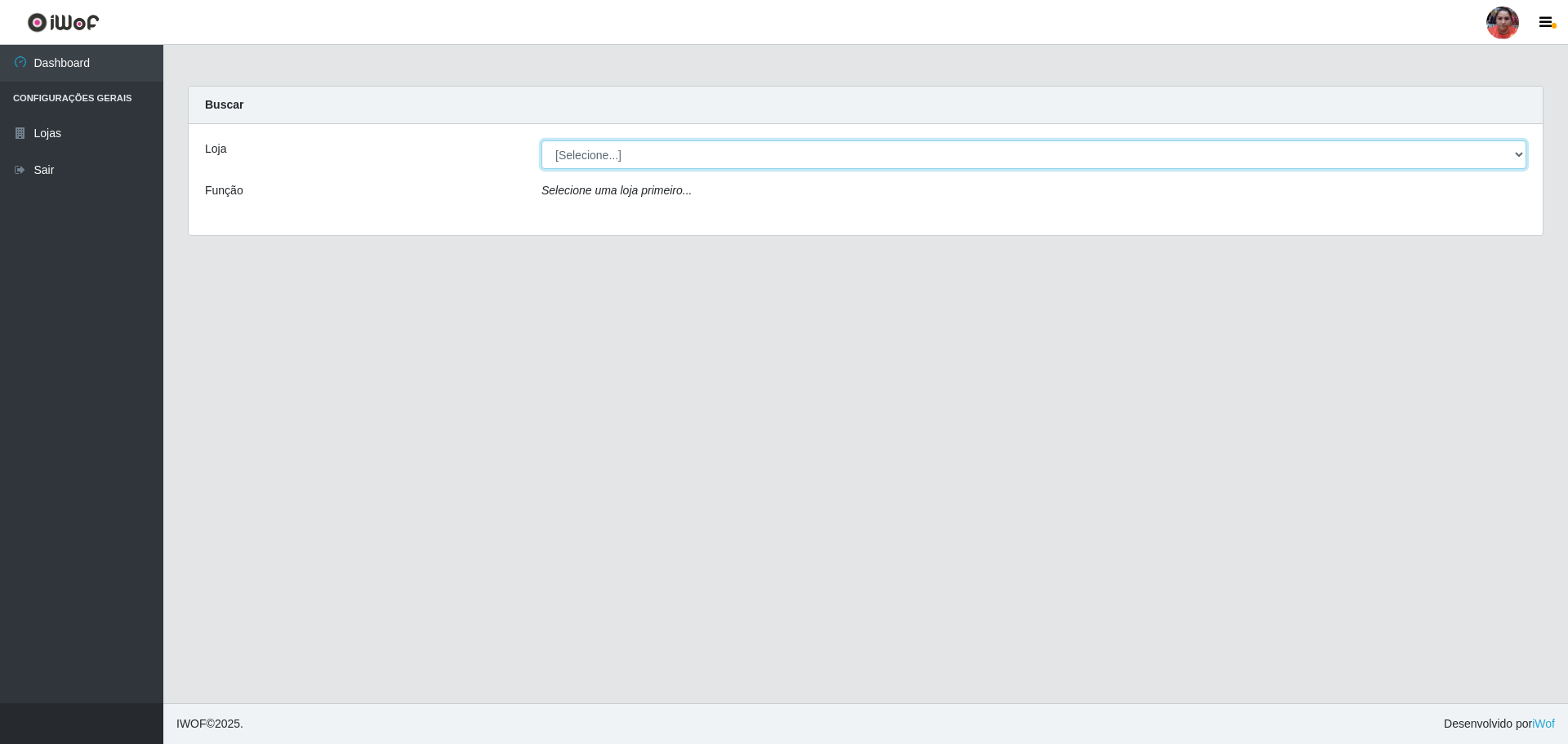
drag, startPoint x: 549, startPoint y: 168, endPoint x: 577, endPoint y: 152, distance: 32.2
click at [577, 152] on select "[Selecione...] Mar Vermelho - Loja 05" at bounding box center [1033, 155] width 985 height 28
select select "252"
click at [541, 141] on select "[Selecione...] Mar Vermelho - Loja 05" at bounding box center [1033, 155] width 985 height 28
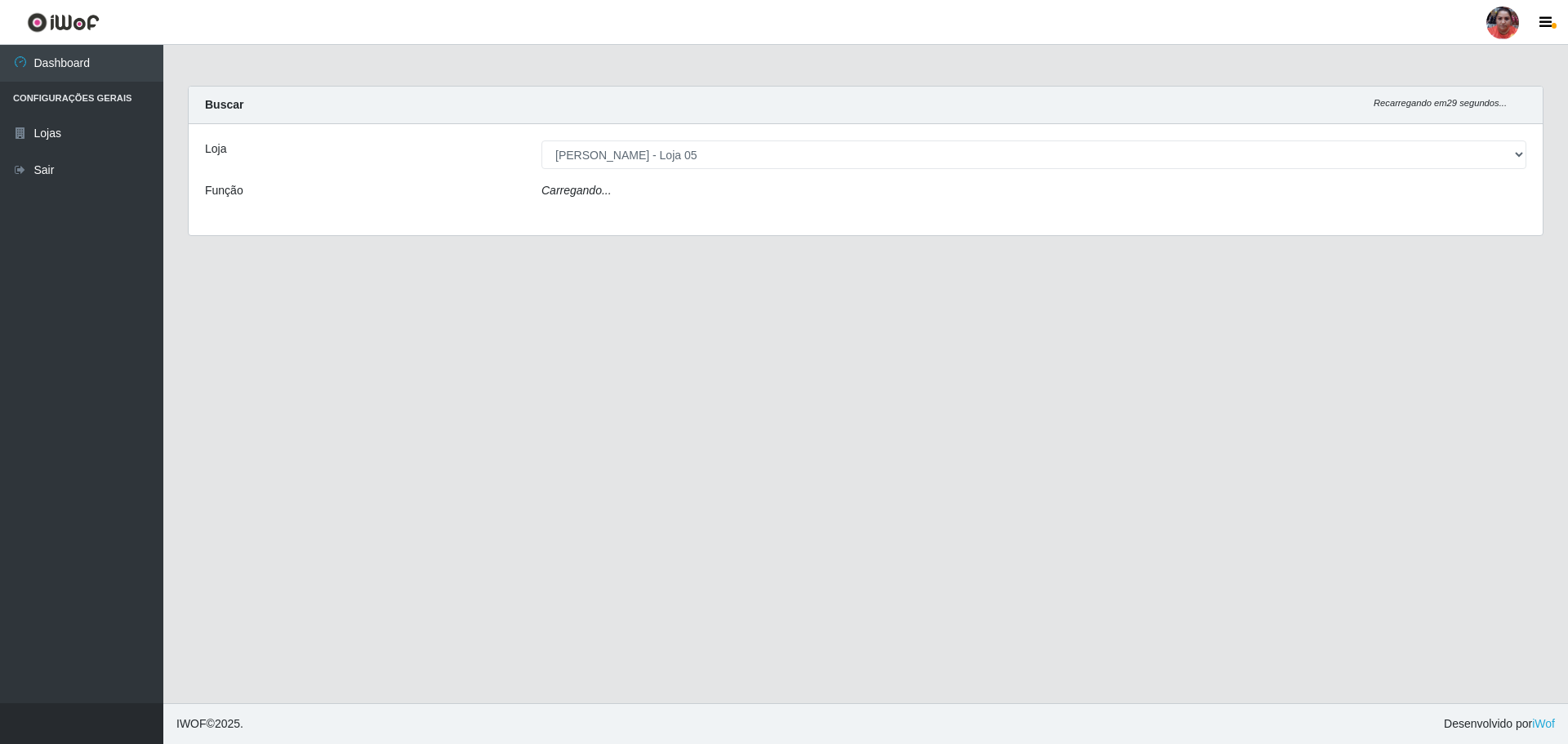
click at [595, 193] on icon "Carregando..." at bounding box center [577, 190] width 70 height 13
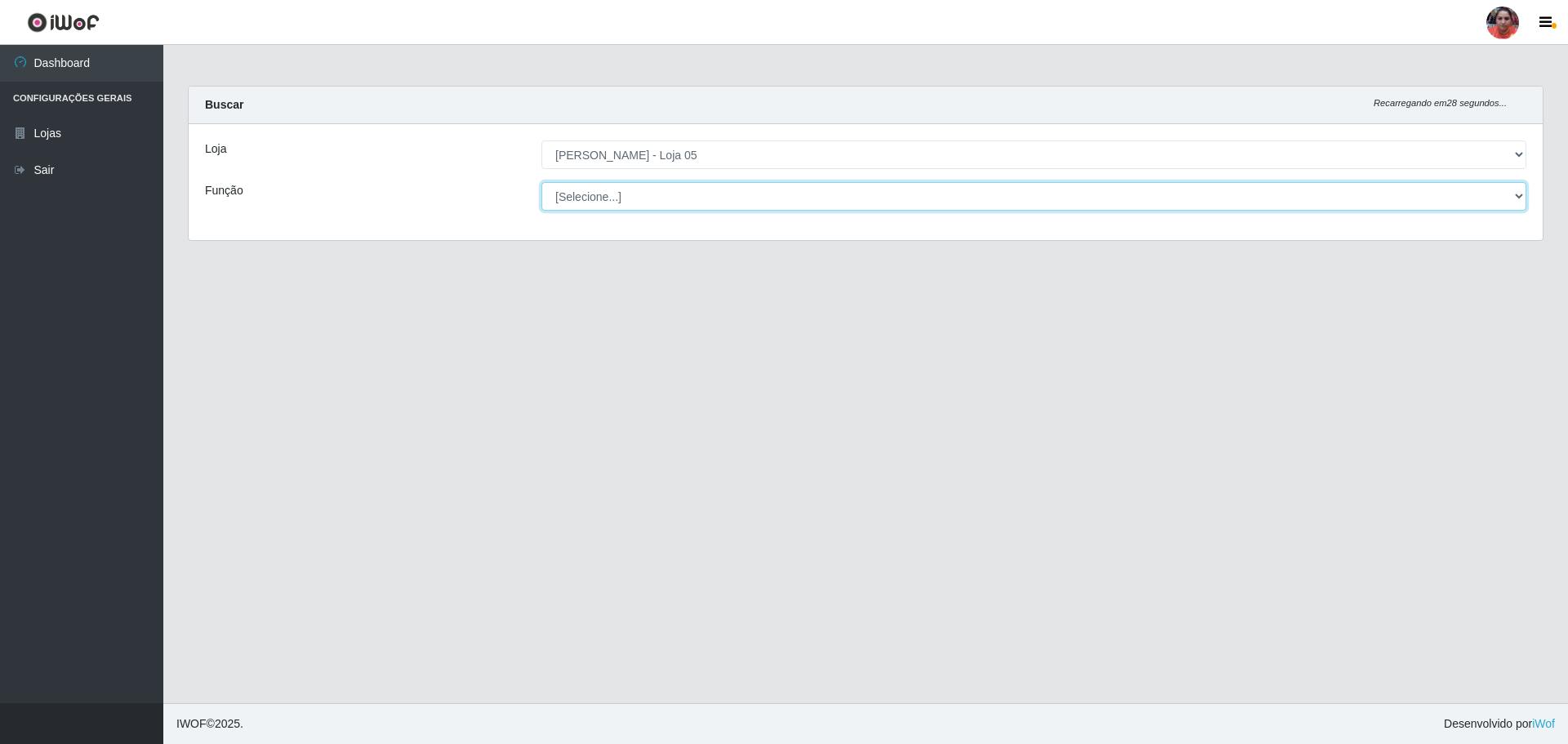
click at [602, 196] on select "[Selecione...] ASG ASG + ASG ++ Auxiliar de Depósito Auxiliar de Depósito + Aux…" at bounding box center [1033, 196] width 985 height 28
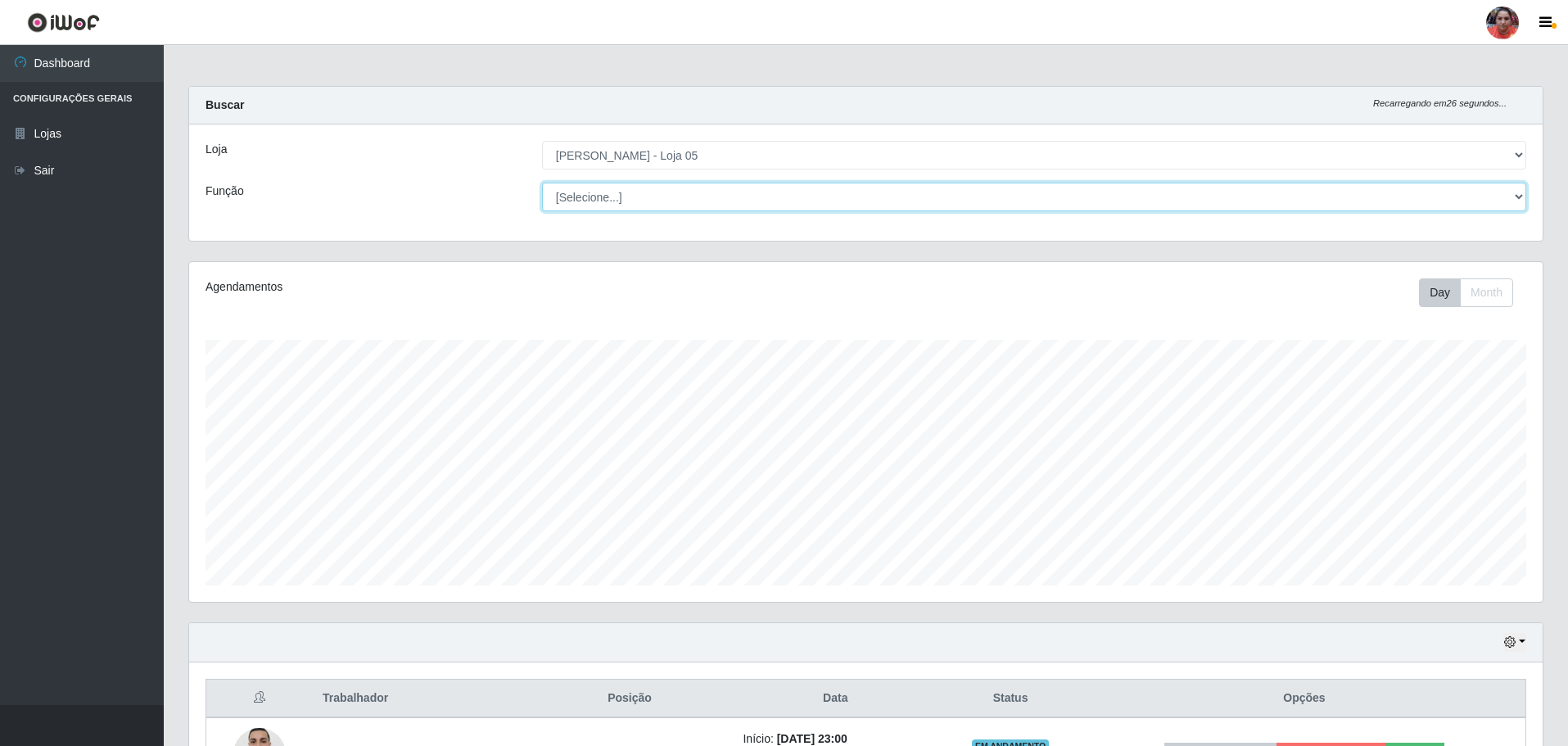
scroll to position [339, 1353]
select select "72"
click at [542, 182] on select "[Selecione...] ASG ASG + ASG ++ Auxiliar de Depósito Auxiliar de Depósito + Aux…" at bounding box center [1034, 197] width 984 height 29
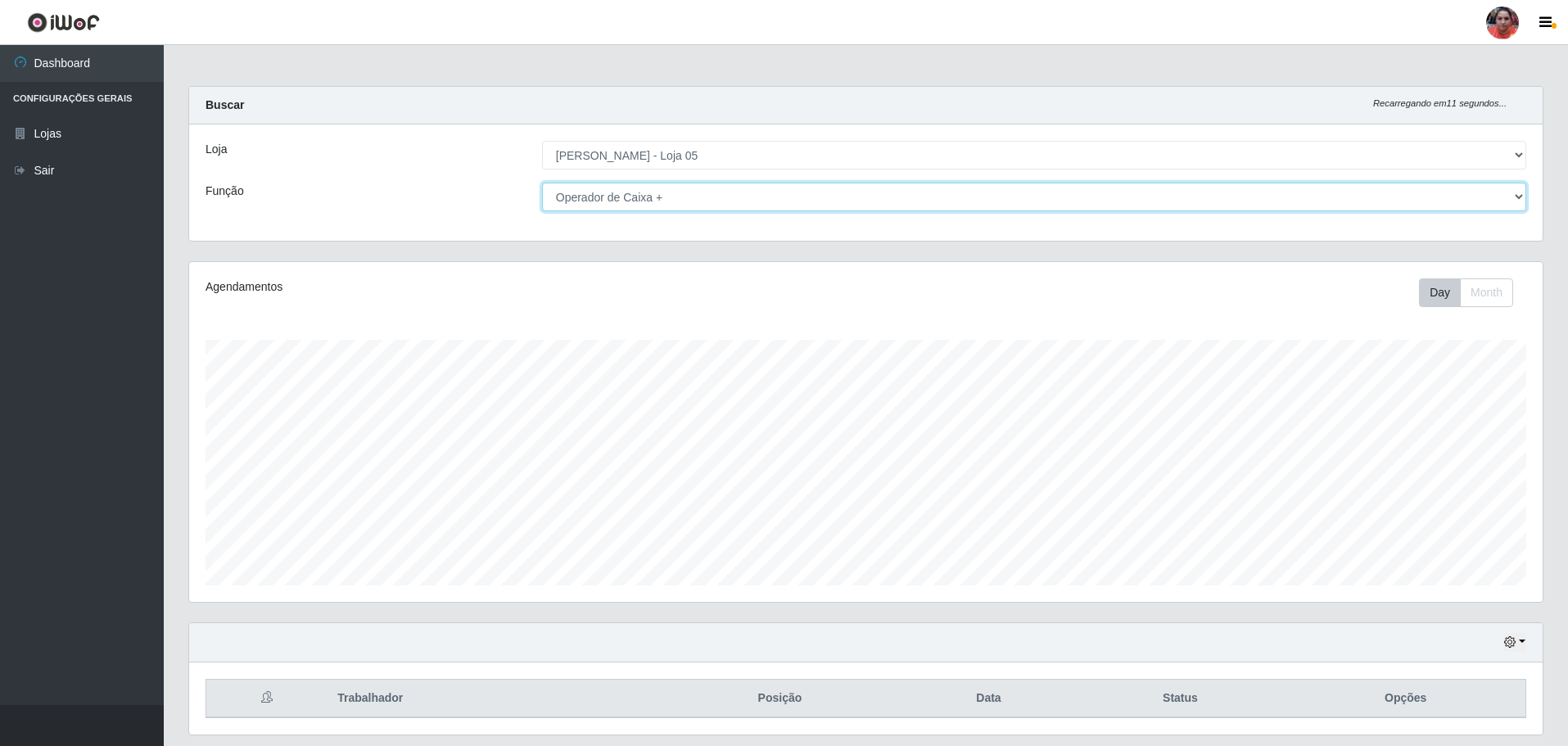
scroll to position [50, 0]
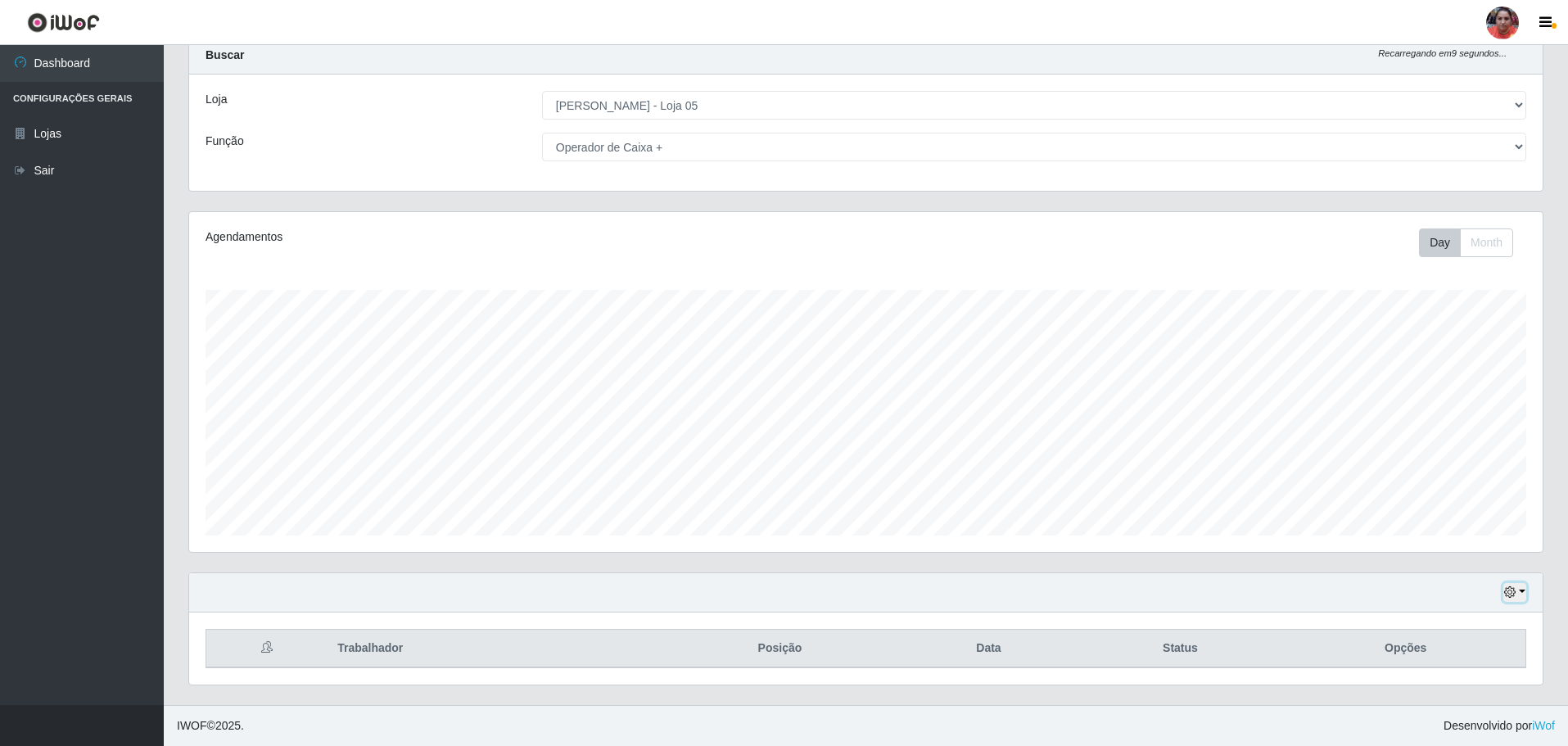
click at [1516, 588] on button "button" at bounding box center [1514, 592] width 23 height 18
click at [1433, 496] on button "3 dias" at bounding box center [1460, 496] width 129 height 34
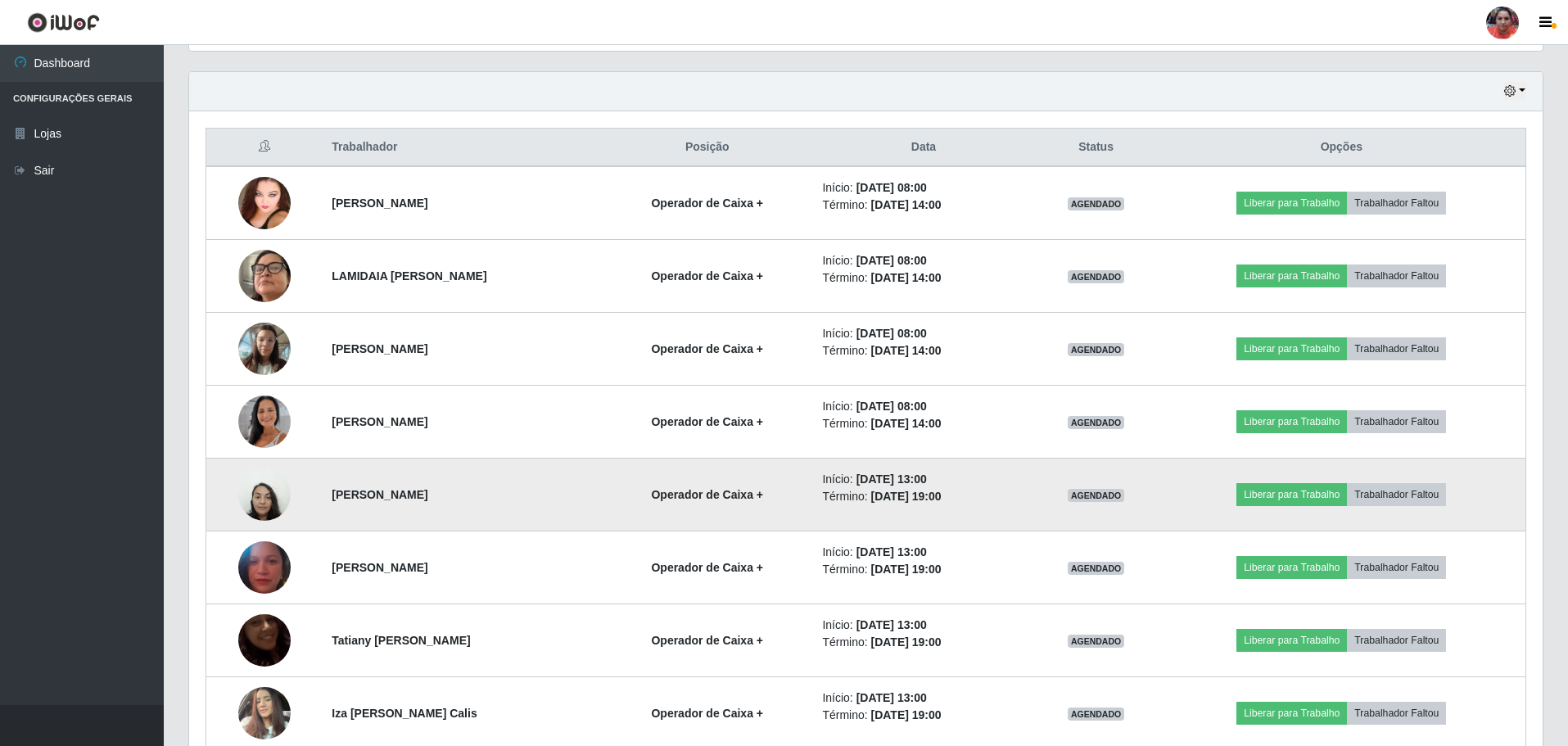
scroll to position [633, 0]
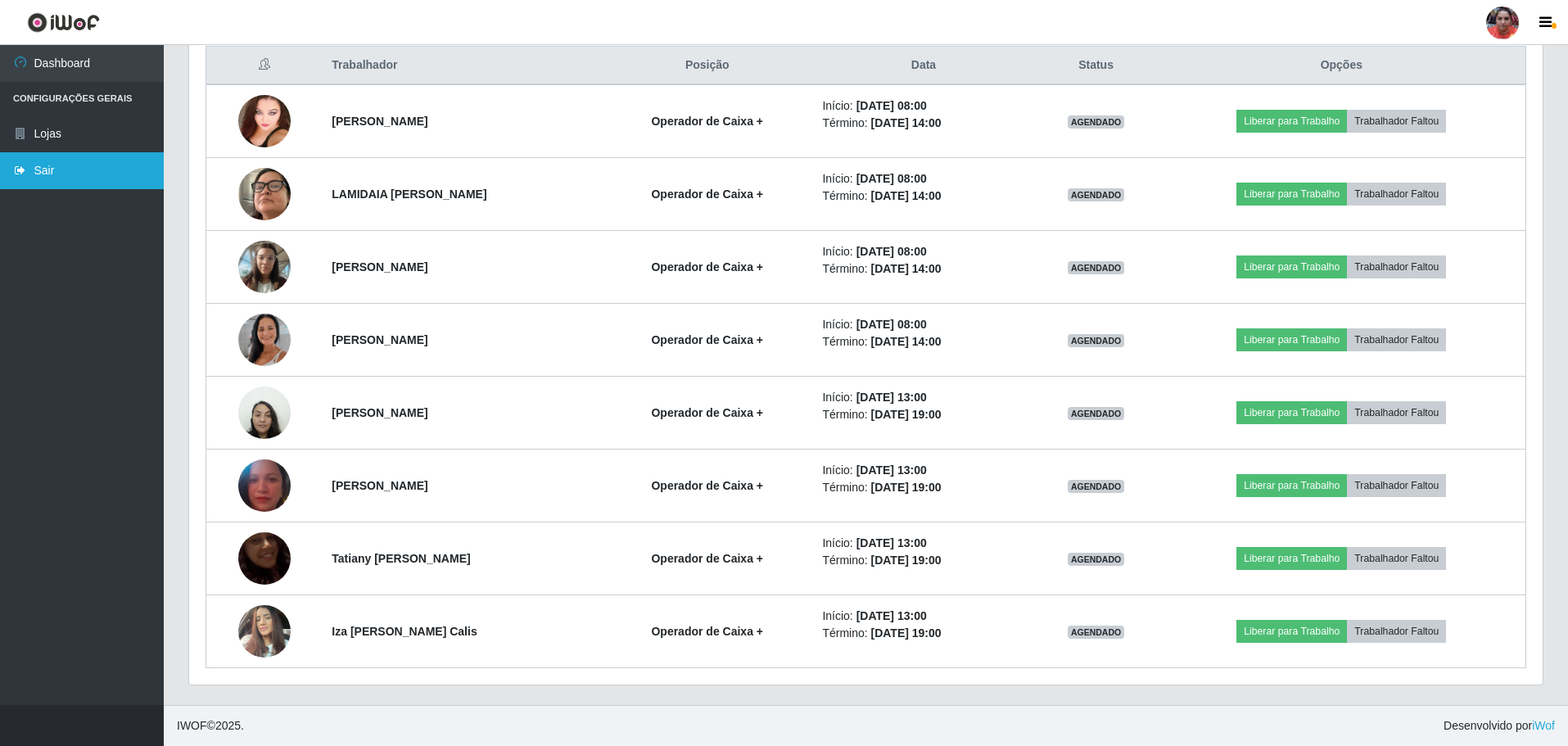
click at [29, 158] on link "Sair" at bounding box center [82, 171] width 164 height 37
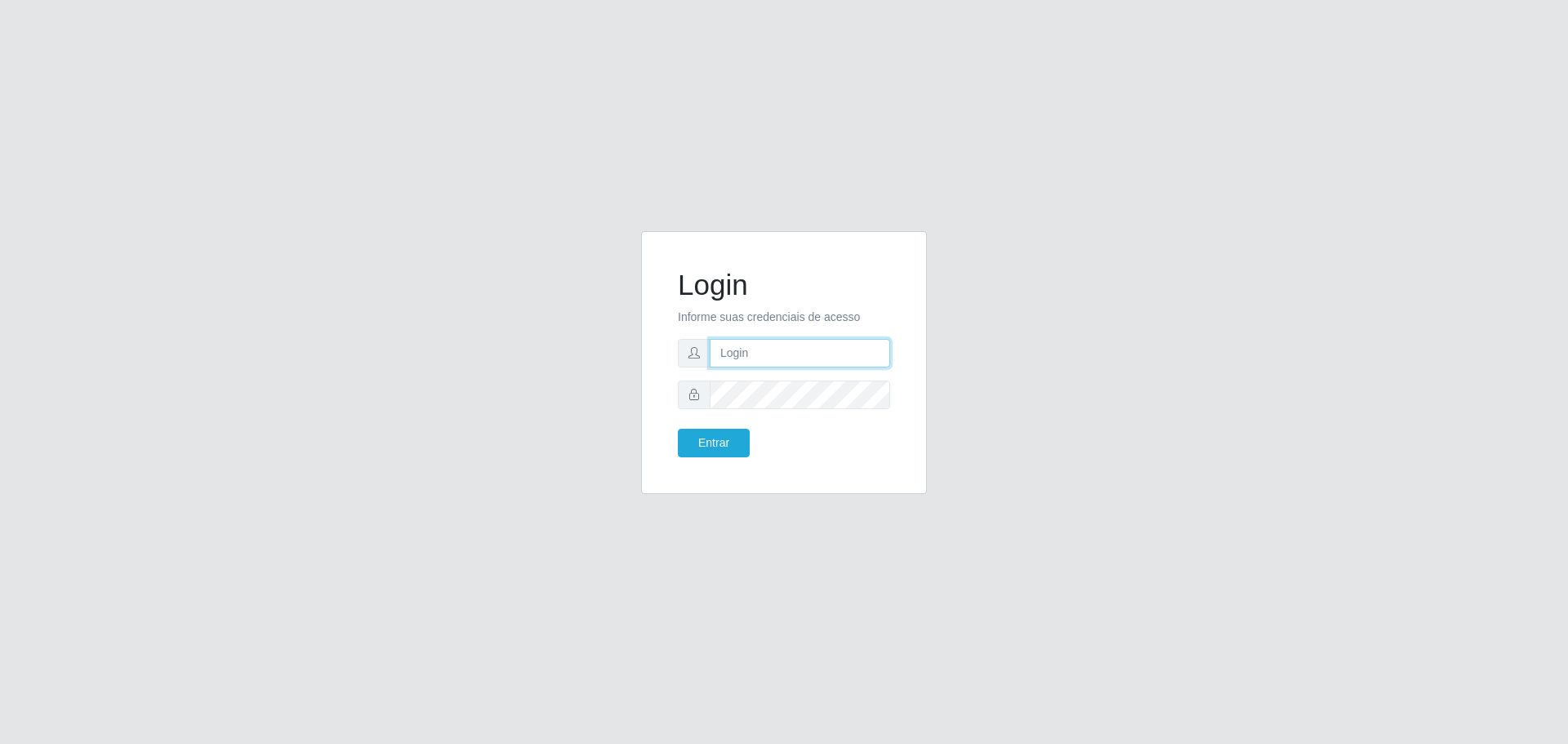
type input "[EMAIL_ADDRESS][DOMAIN_NAME]"
